Goal: Transaction & Acquisition: Subscribe to service/newsletter

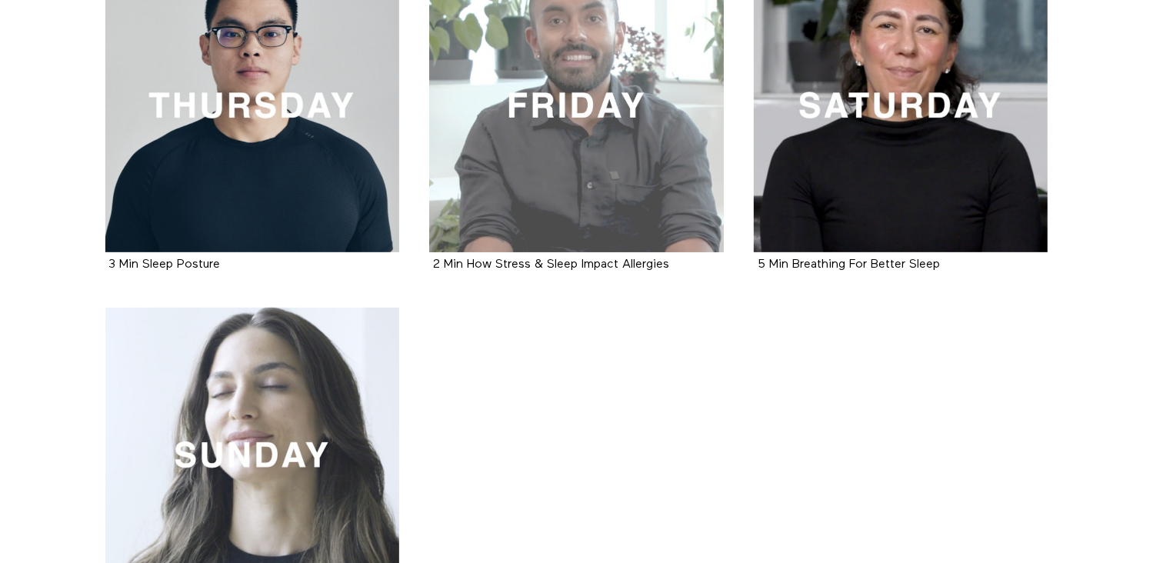
scroll to position [769, 0]
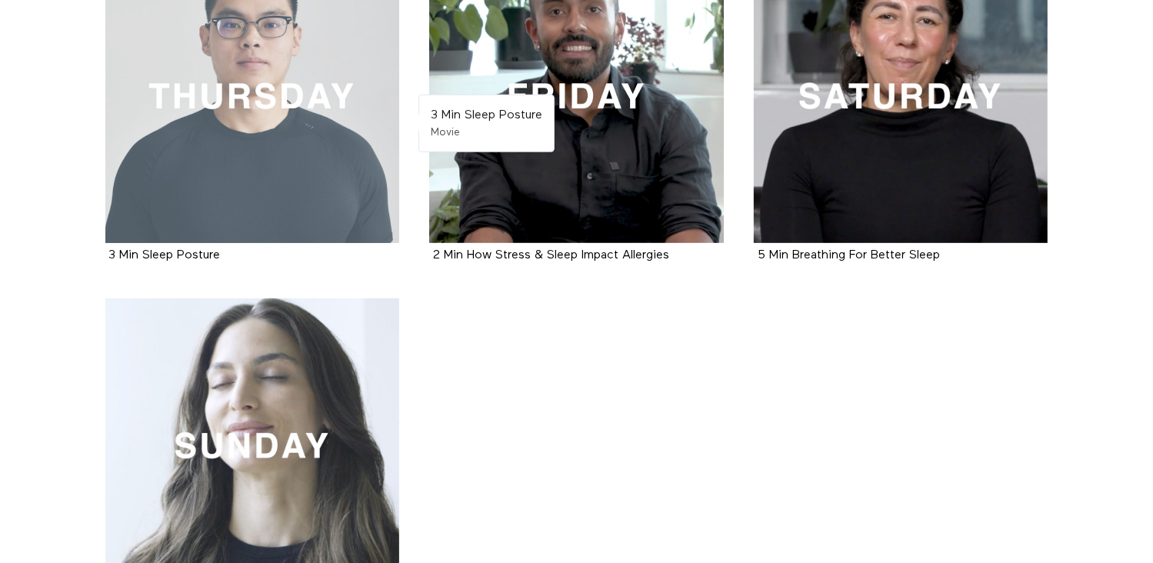
click at [200, 125] on div at bounding box center [252, 95] width 295 height 295
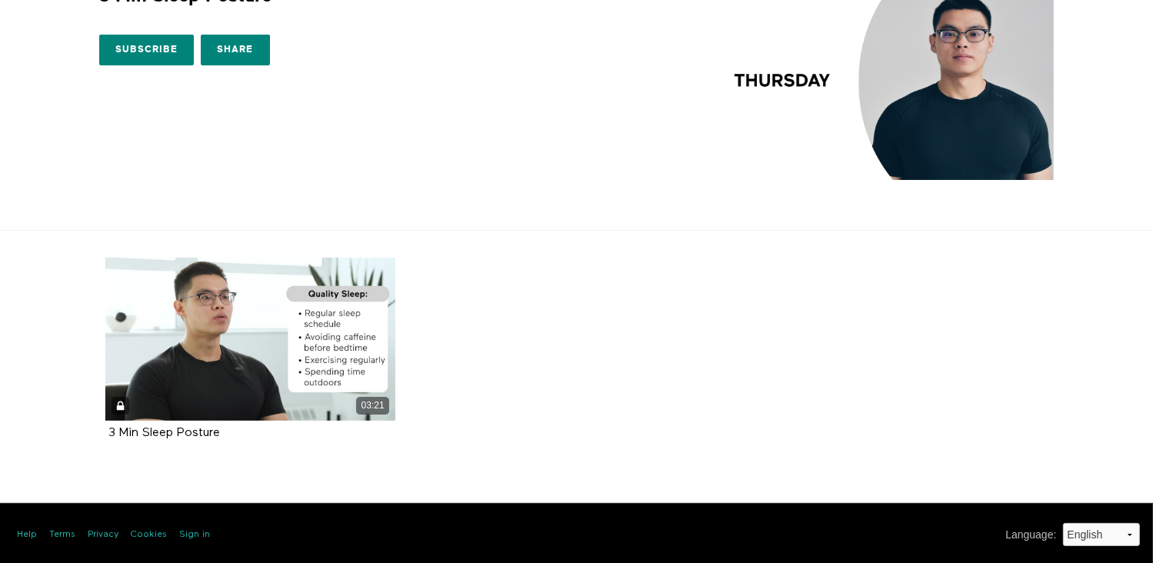
scroll to position [95, 0]
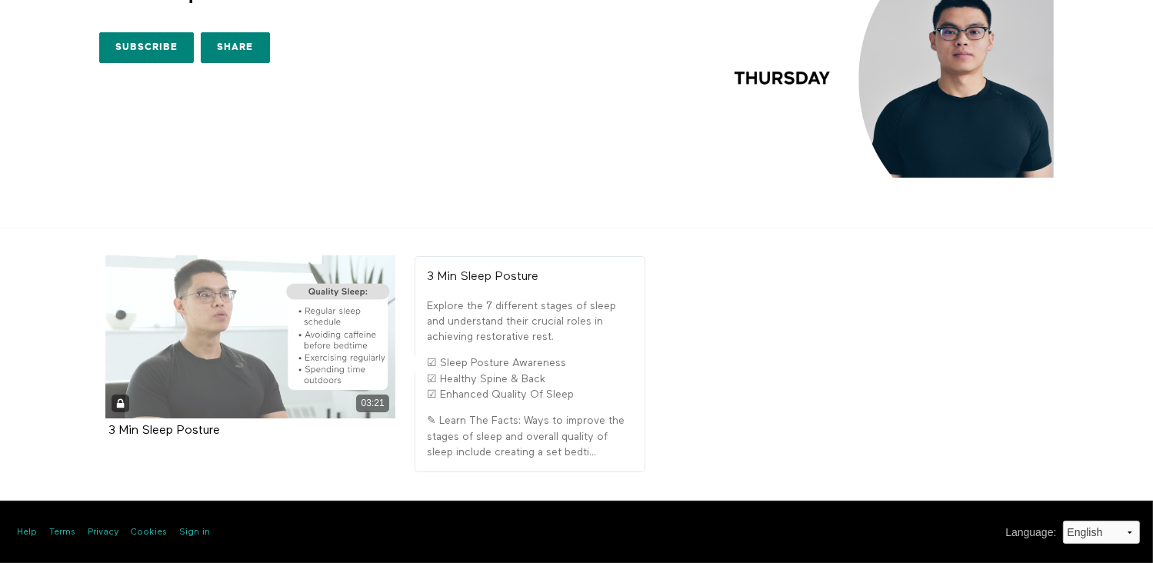
click at [203, 358] on div "03:21" at bounding box center [250, 336] width 291 height 163
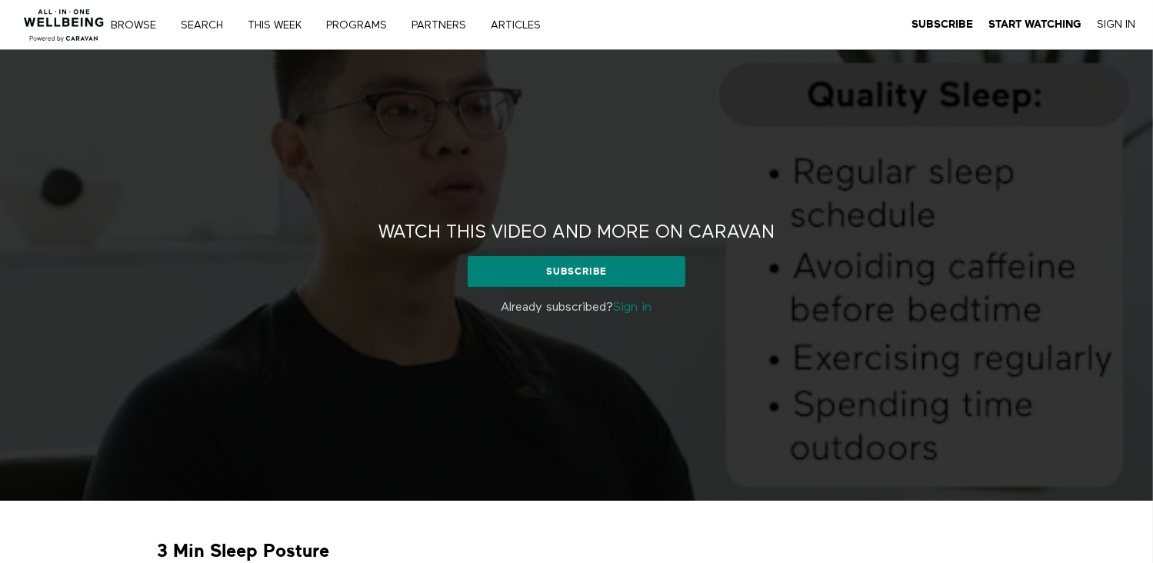
click at [635, 307] on link "Sign in" at bounding box center [633, 307] width 38 height 12
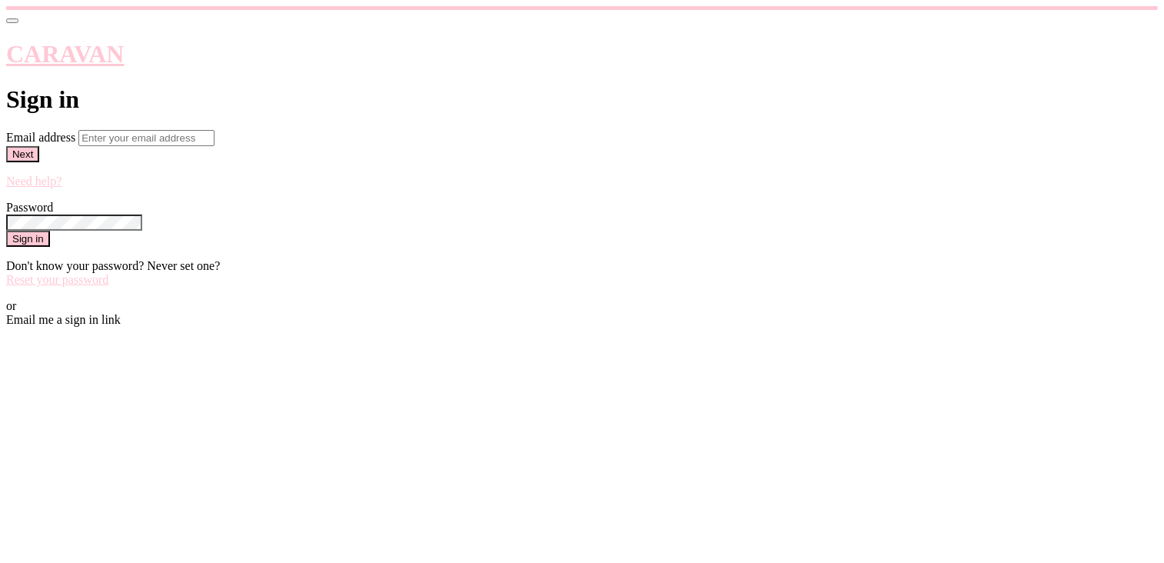
click at [215, 146] on input "Email address" at bounding box center [146, 138] width 136 height 16
type input "sara.hochgesang@kimballelectronics.com"
click at [39, 162] on button "Next" at bounding box center [22, 154] width 33 height 16
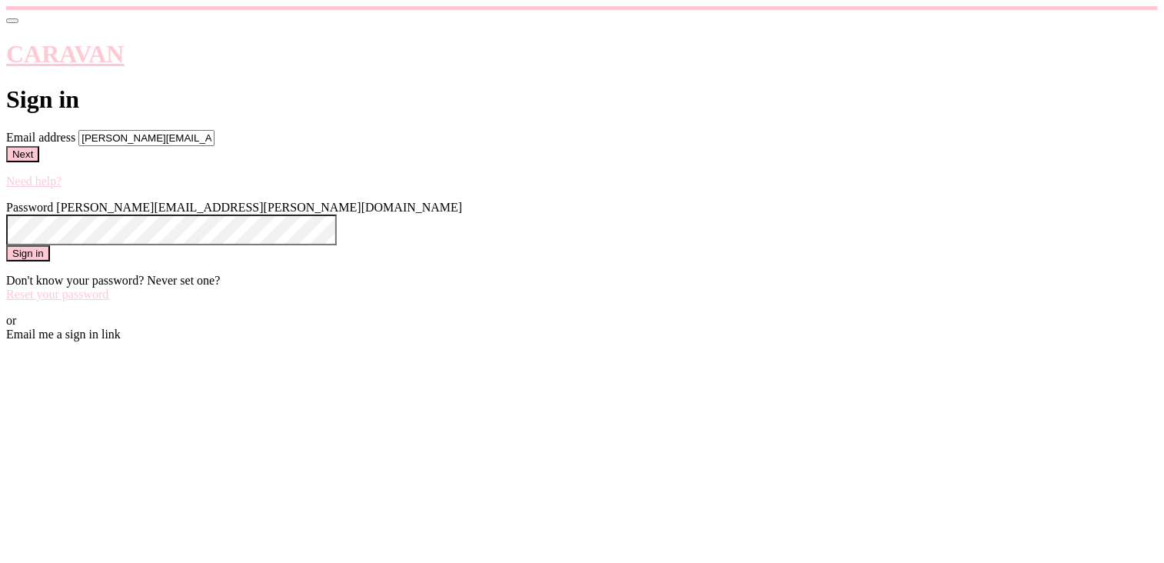
click at [121, 341] on link "Email me a sign in link" at bounding box center [63, 334] width 115 height 13
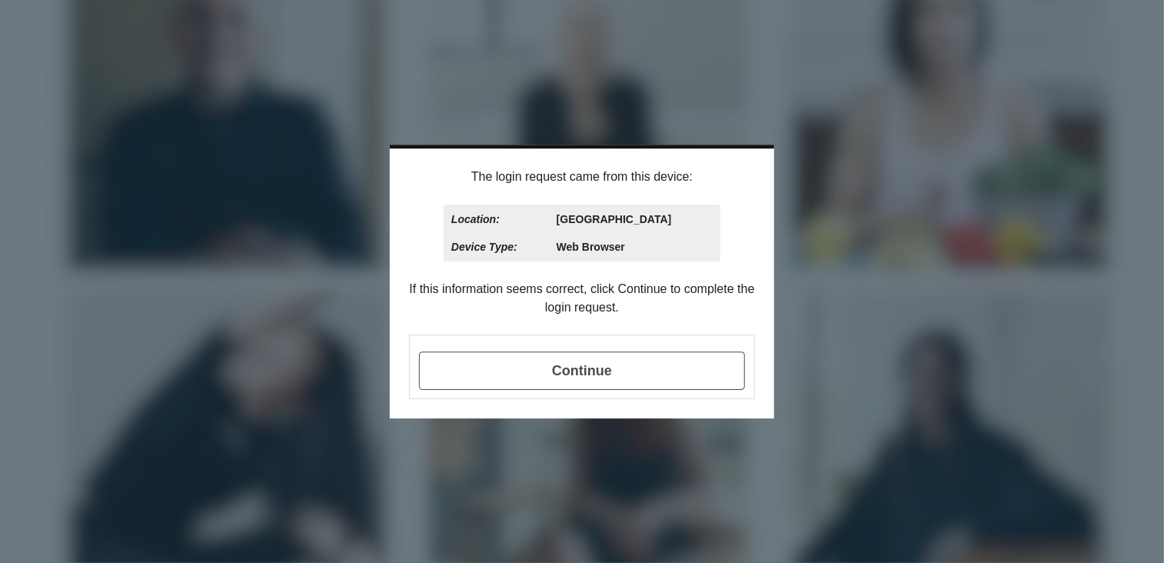
click at [559, 367] on span "Continue" at bounding box center [582, 370] width 326 height 38
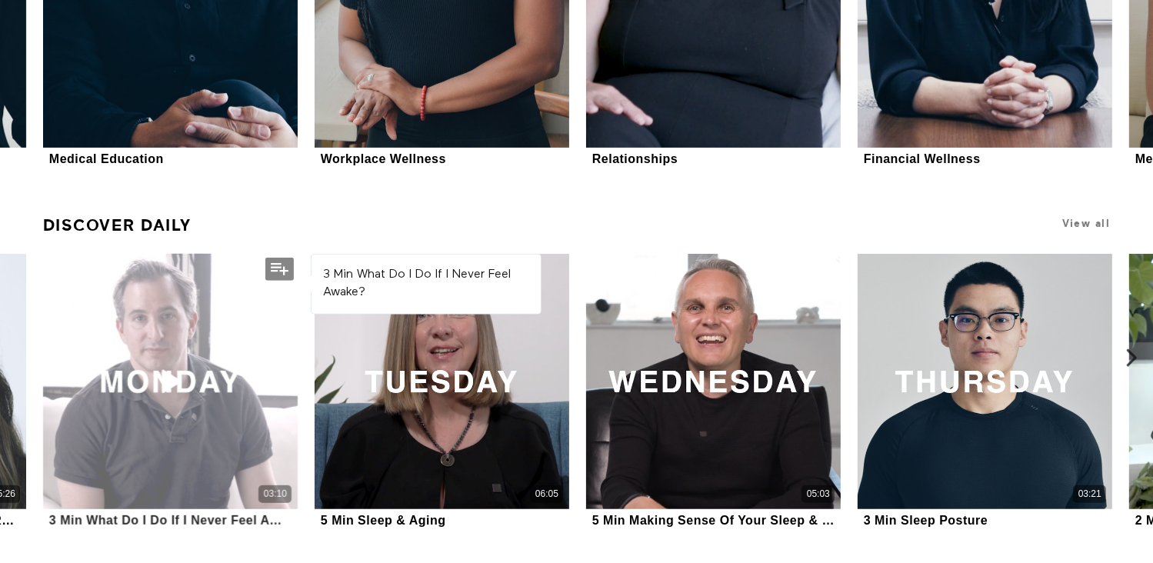
scroll to position [1121, 0]
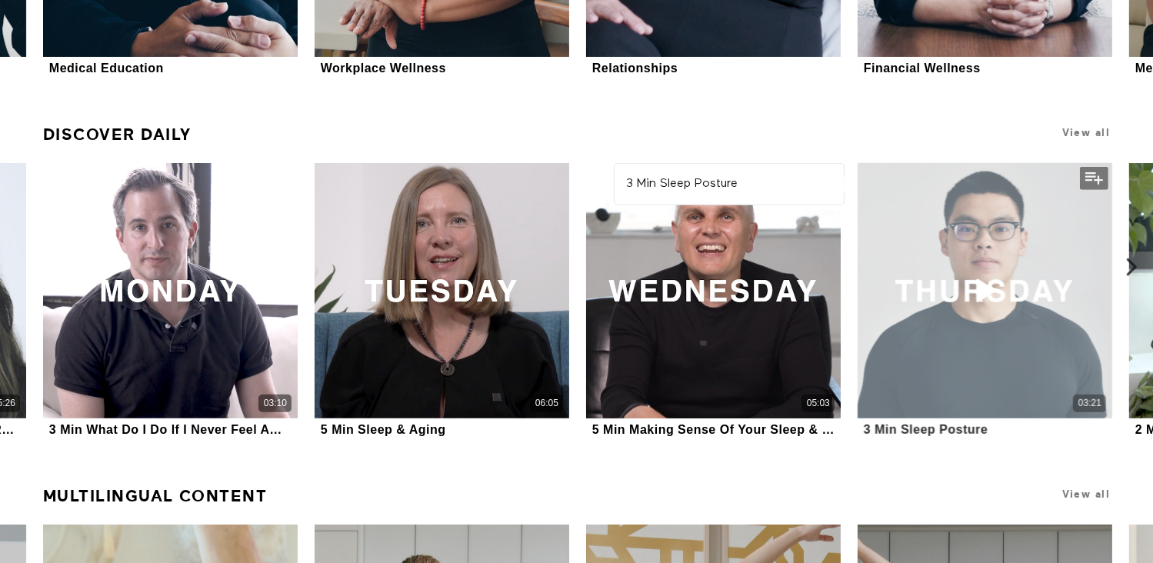
click at [938, 301] on div "03:21" at bounding box center [985, 290] width 255 height 255
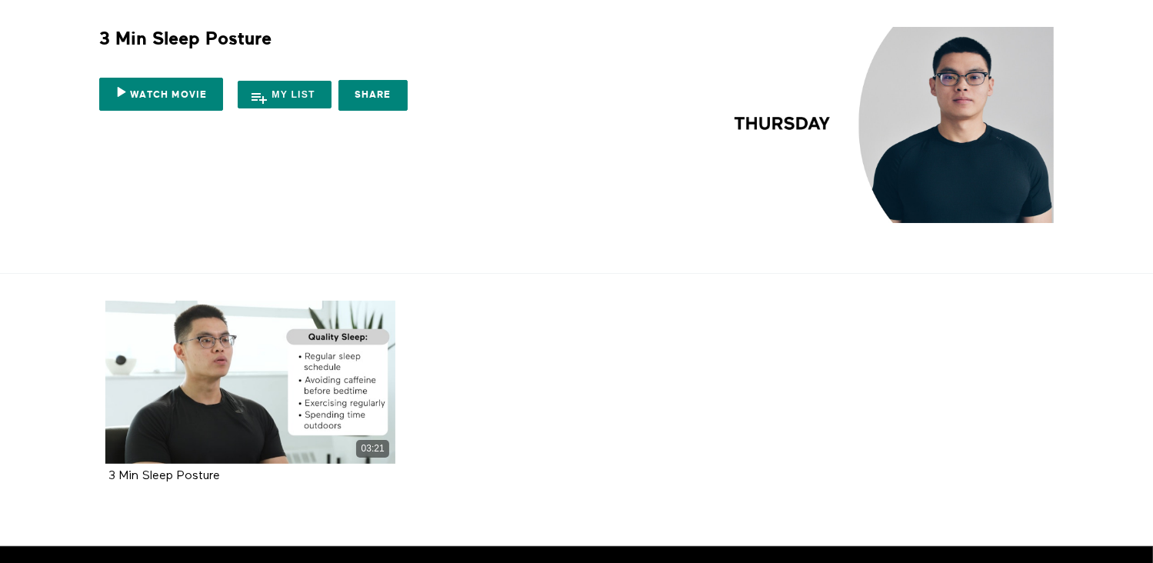
scroll to position [77, 0]
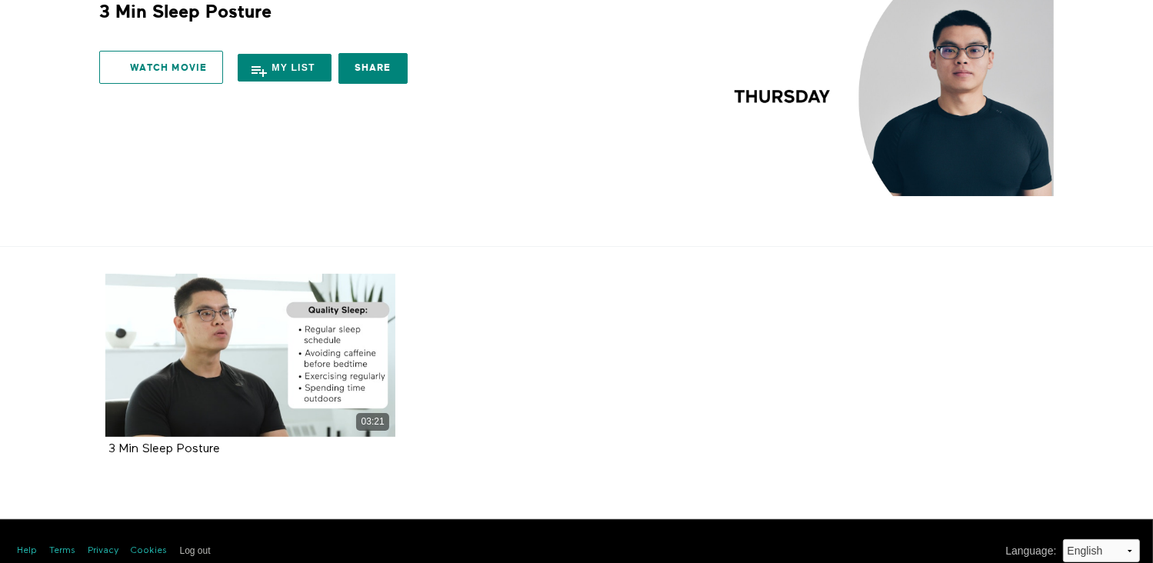
click at [135, 64] on link "Watch Movie" at bounding box center [161, 67] width 124 height 33
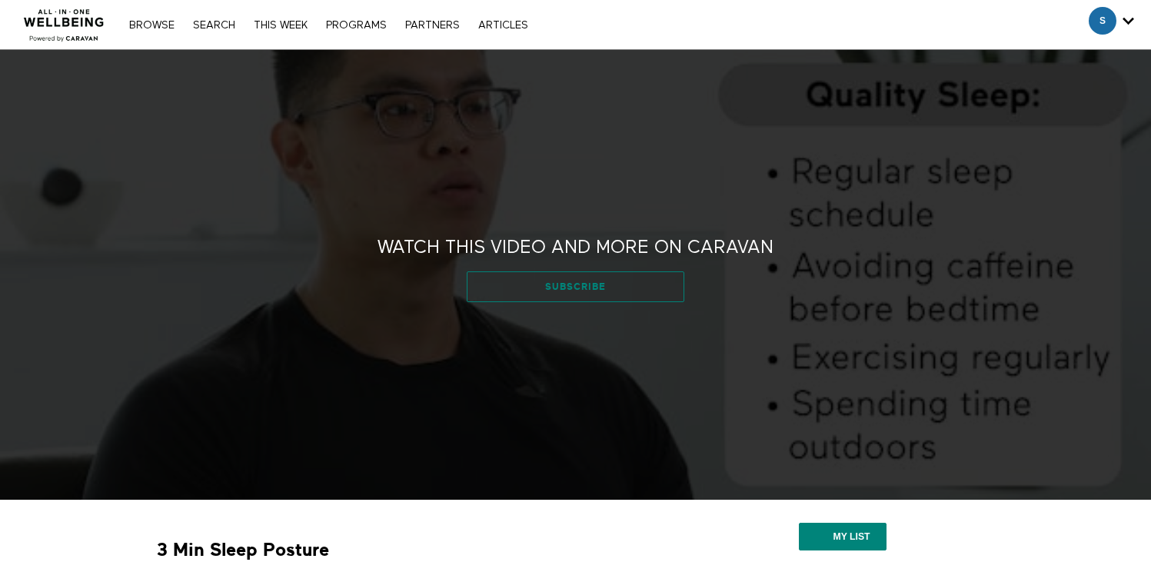
click at [575, 288] on link "Subscribe" at bounding box center [576, 286] width 218 height 31
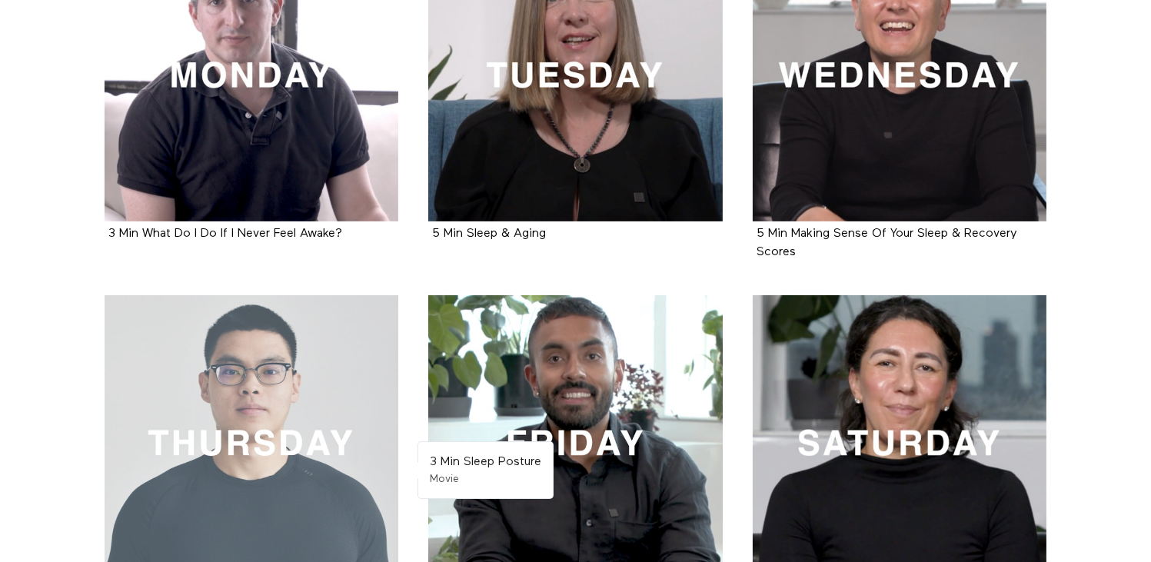
scroll to position [385, 0]
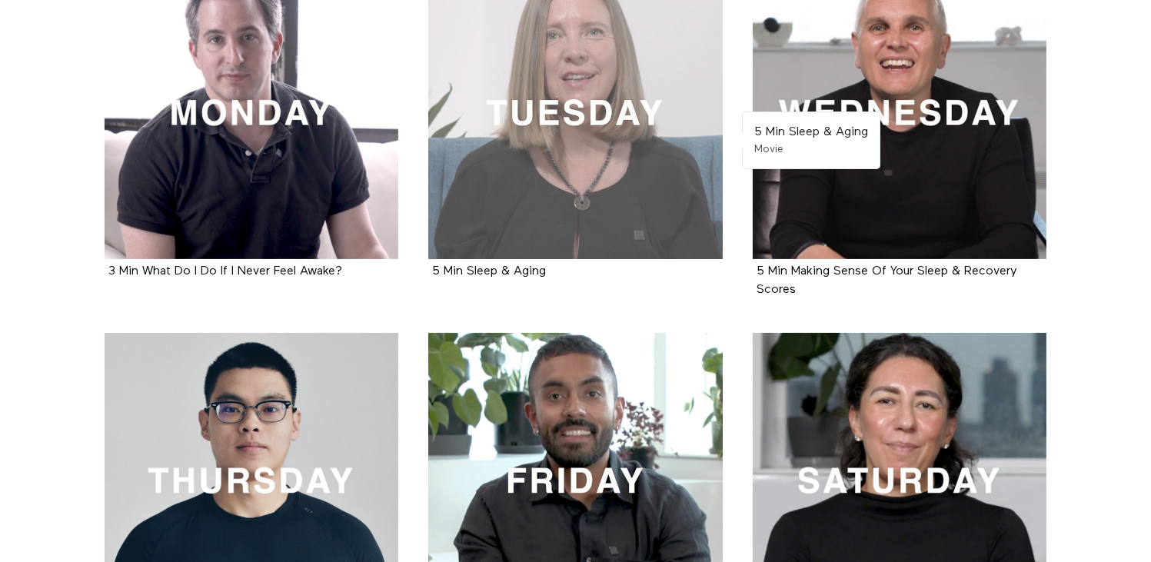
click at [531, 135] on div at bounding box center [575, 112] width 295 height 295
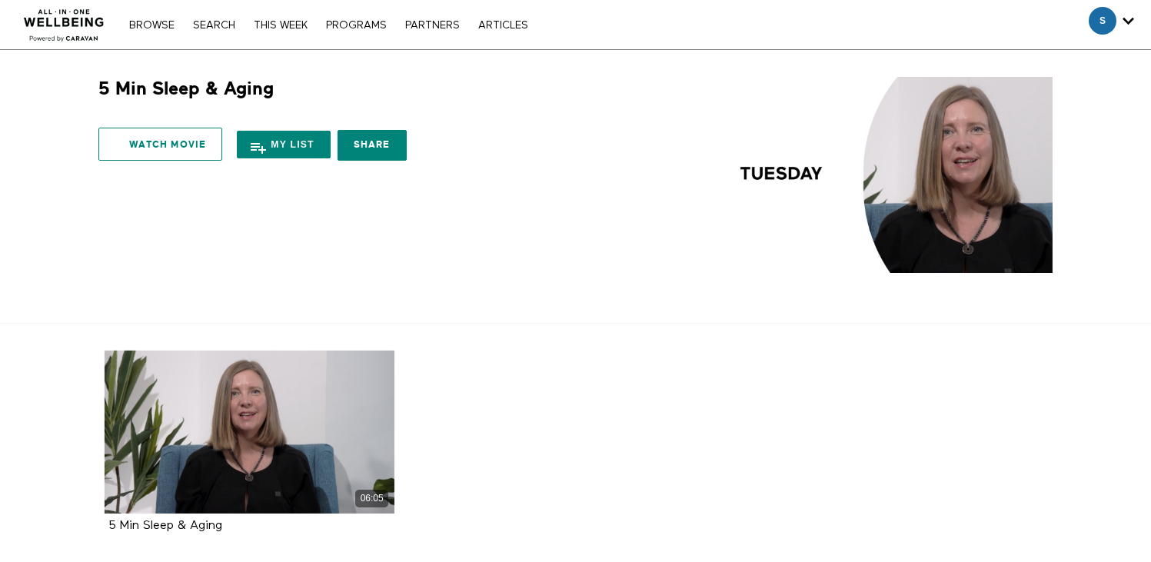
click at [128, 146] on span at bounding box center [122, 144] width 15 height 11
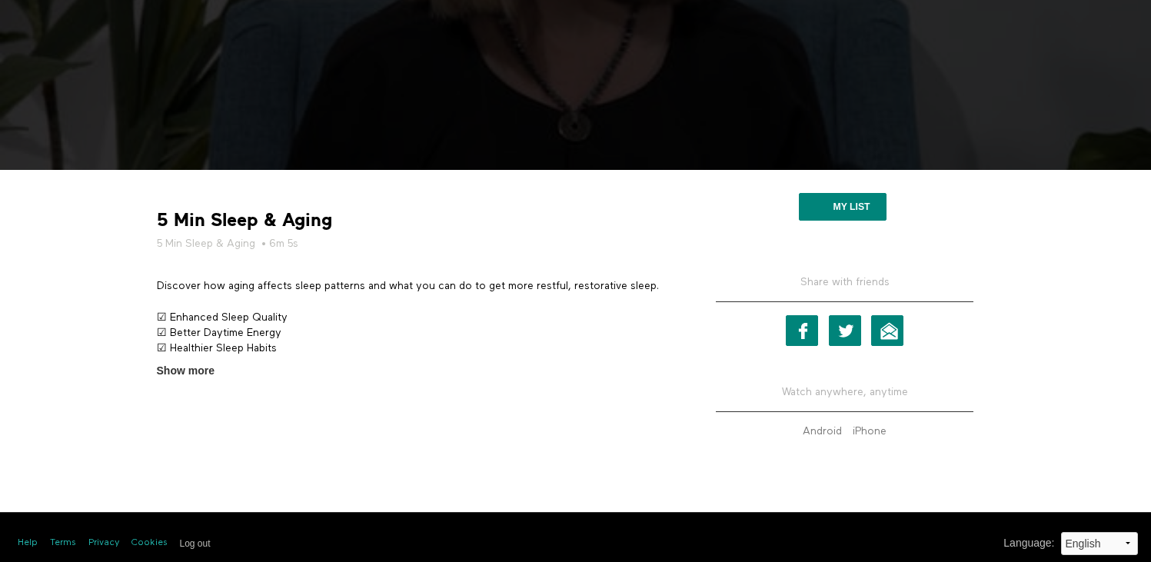
scroll to position [342, 0]
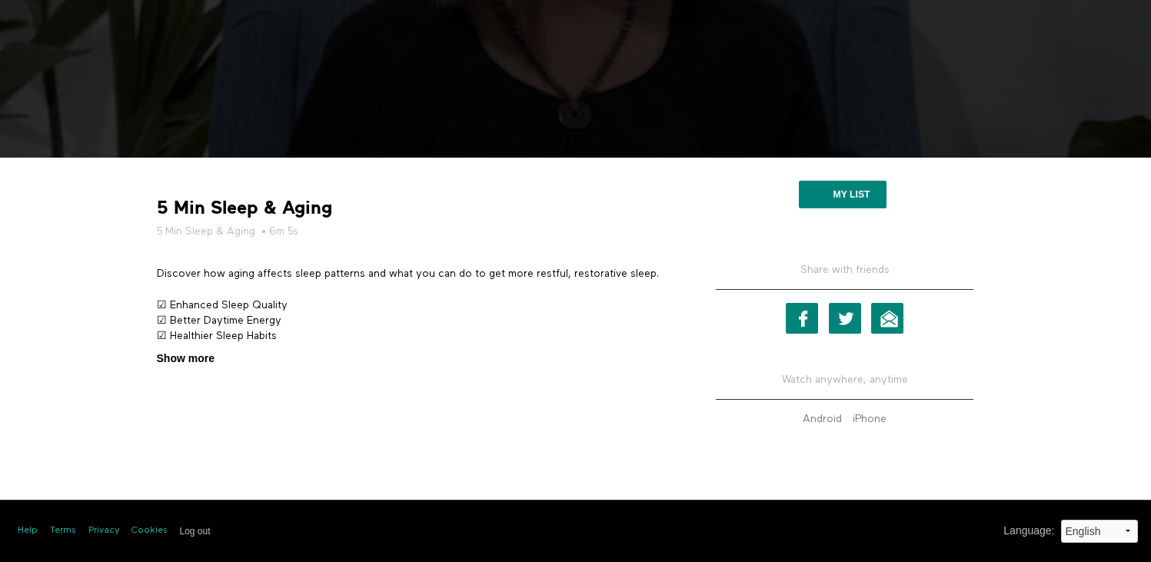
click at [192, 355] on span "Show more" at bounding box center [186, 359] width 58 height 16
click at [0, 0] on input "Show more Show less" at bounding box center [0, 0] width 0 height 0
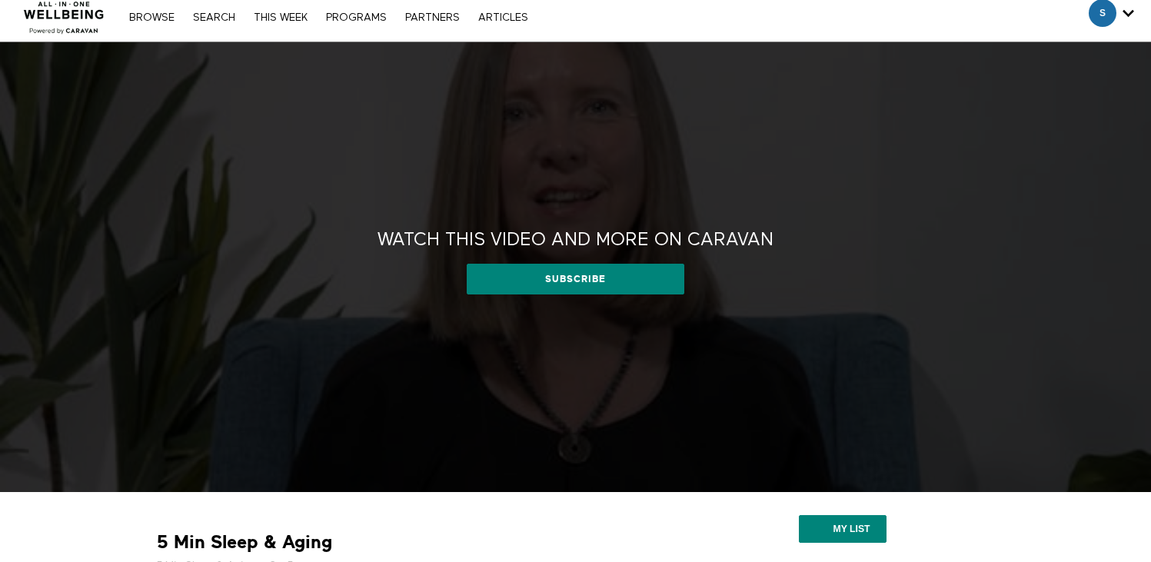
scroll to position [0, 0]
